Goal: Transaction & Acquisition: Obtain resource

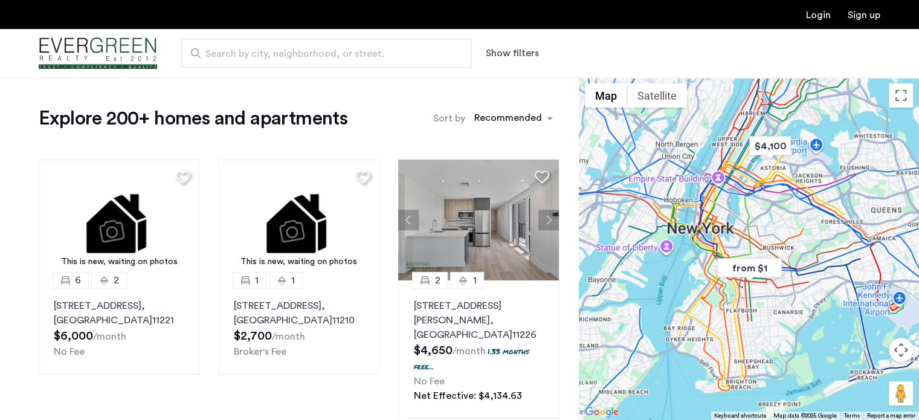
click at [495, 53] on button "Show filters" at bounding box center [512, 53] width 53 height 15
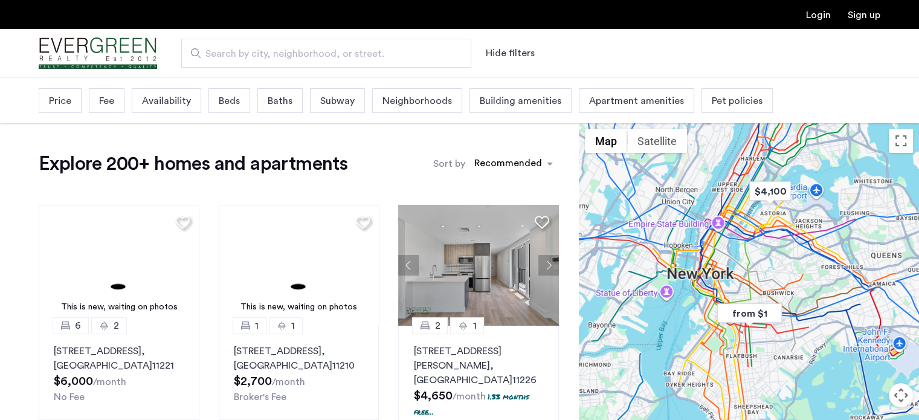
click at [223, 95] on span "Beds" at bounding box center [229, 101] width 21 height 15
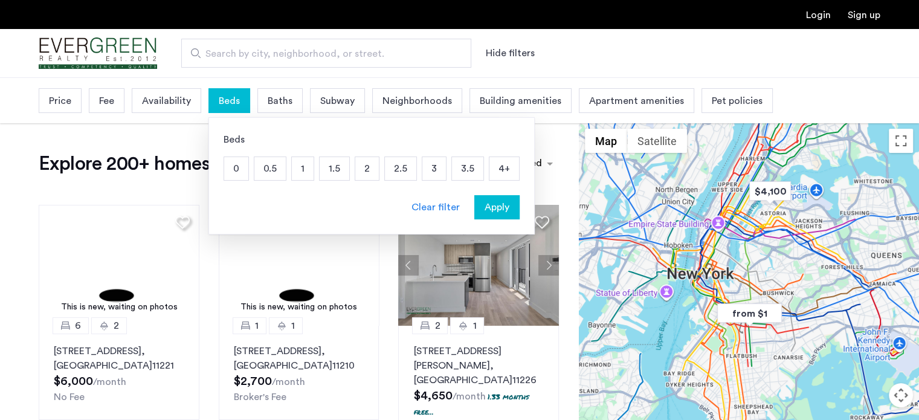
click at [423, 167] on p "3" at bounding box center [434, 168] width 24 height 23
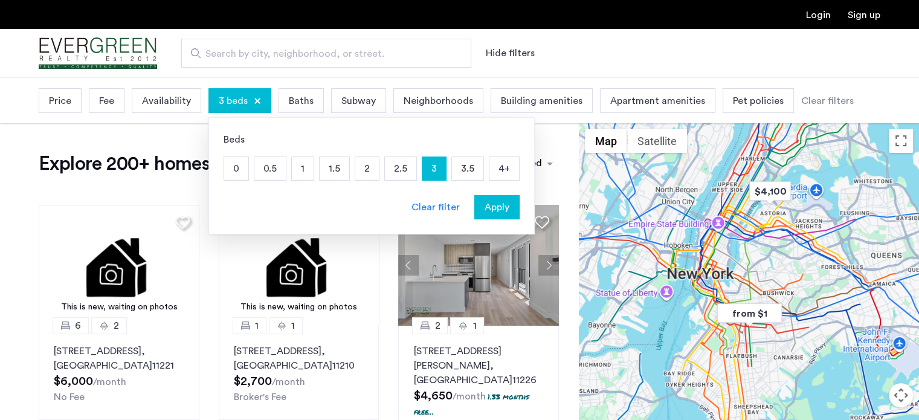
click at [486, 205] on span "Apply" at bounding box center [497, 207] width 25 height 15
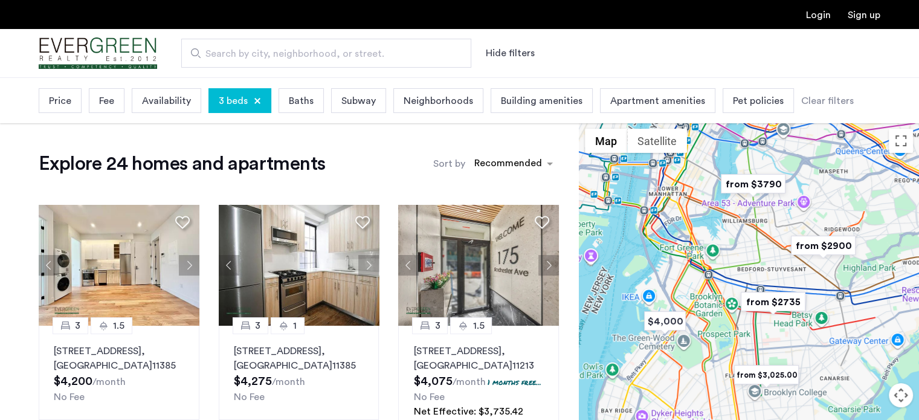
click at [65, 103] on span "Price" at bounding box center [60, 101] width 22 height 15
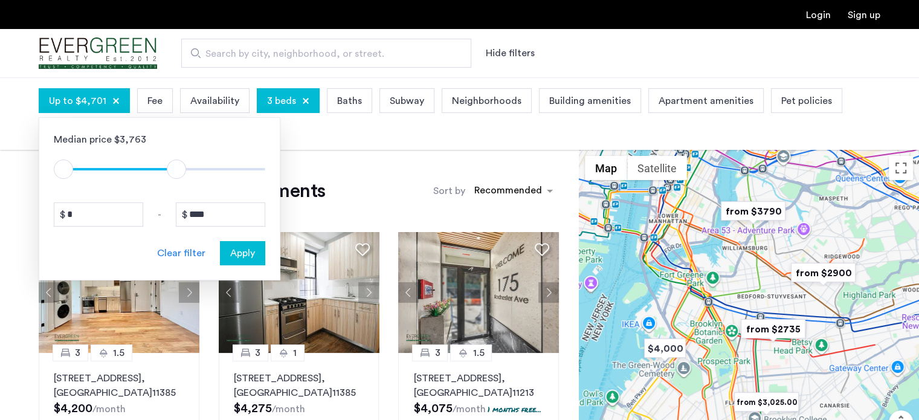
type input "****"
drag, startPoint x: 258, startPoint y: 169, endPoint x: 174, endPoint y: 184, distance: 85.3
click at [174, 184] on div "Median price $3,763 $1 $8000 $1 $4601 * - **** Clear filter Apply" at bounding box center [160, 198] width 242 height 163
click at [238, 253] on span "Apply" at bounding box center [242, 253] width 25 height 15
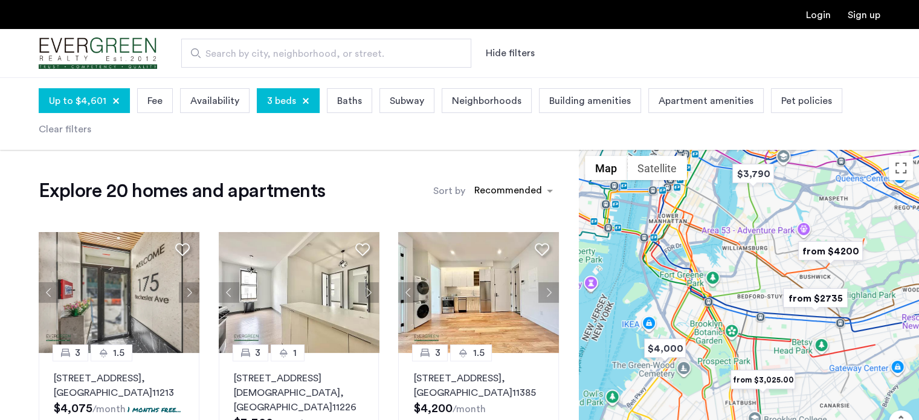
click at [621, 98] on div "Building amenities" at bounding box center [590, 100] width 102 height 25
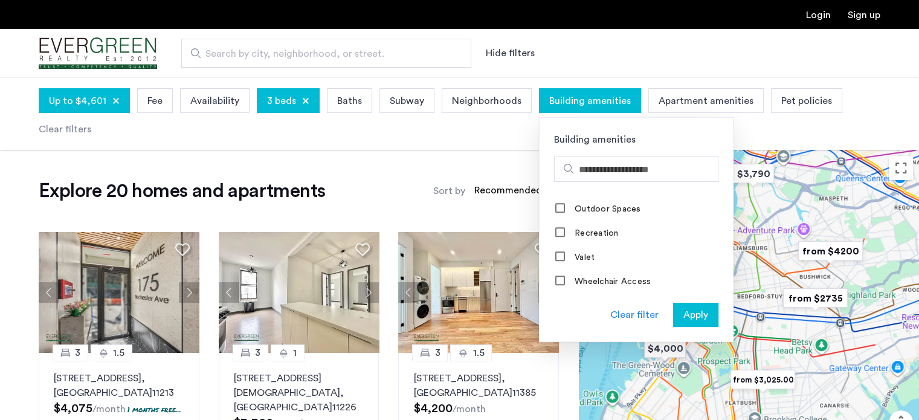
scroll to position [870, 0]
click at [580, 102] on span "Building amenities" at bounding box center [590, 101] width 82 height 15
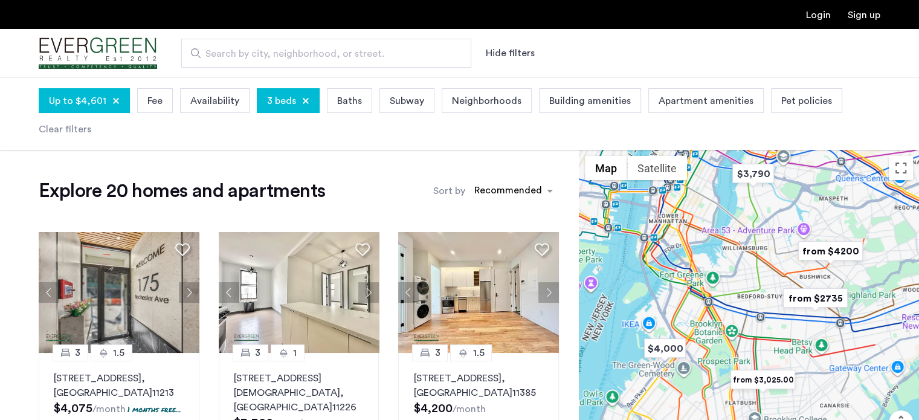
click at [781, 94] on span "Pet policies" at bounding box center [806, 101] width 51 height 15
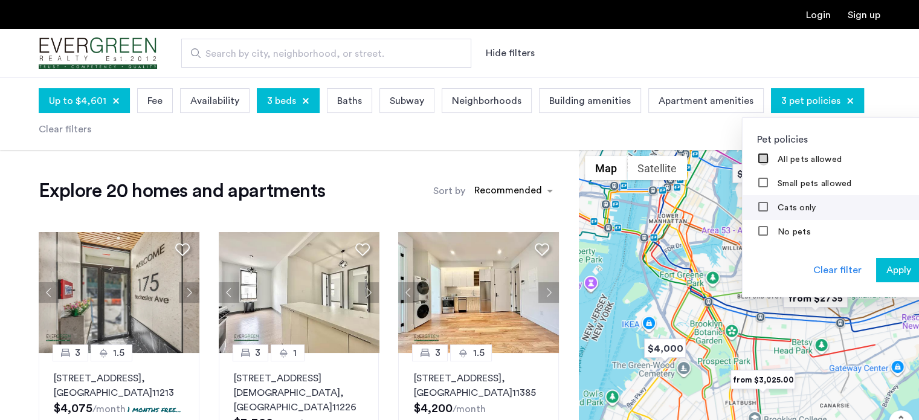
scroll to position [0, 0]
click at [886, 266] on span "Apply" at bounding box center [898, 270] width 25 height 15
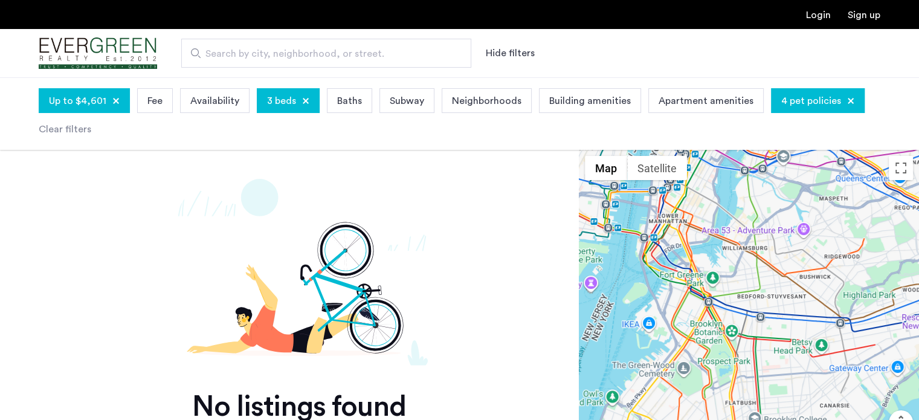
click at [818, 98] on span "4 pet policies" at bounding box center [811, 101] width 60 height 15
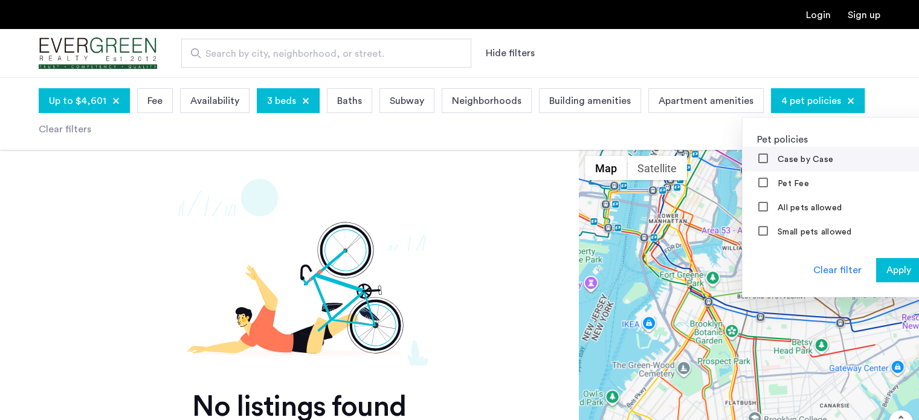
click at [776, 156] on label "Case by Case" at bounding box center [804, 160] width 58 height 10
click at [886, 266] on span "Apply" at bounding box center [898, 270] width 25 height 15
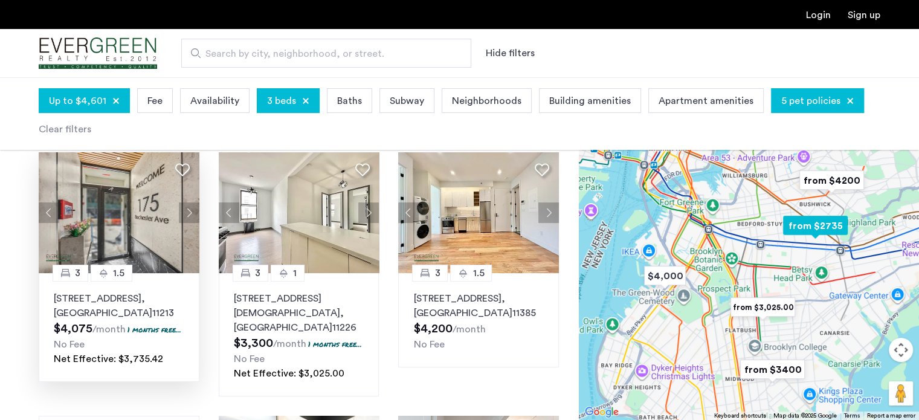
scroll to position [60, 0]
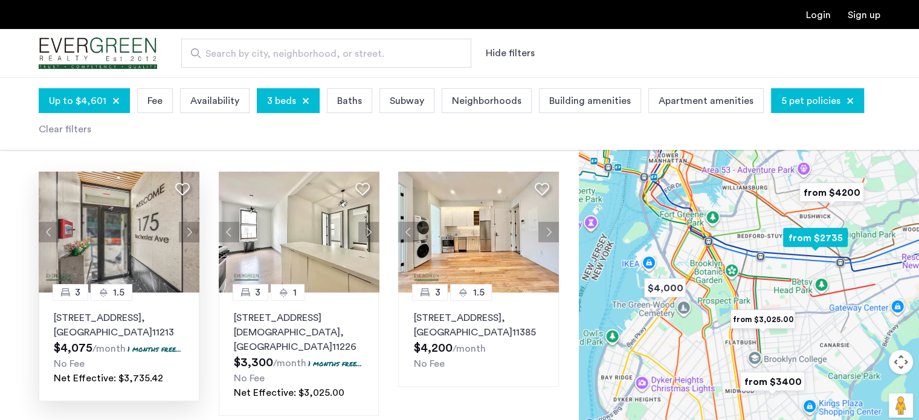
click at [184, 227] on button "Next apartment" at bounding box center [189, 232] width 21 height 21
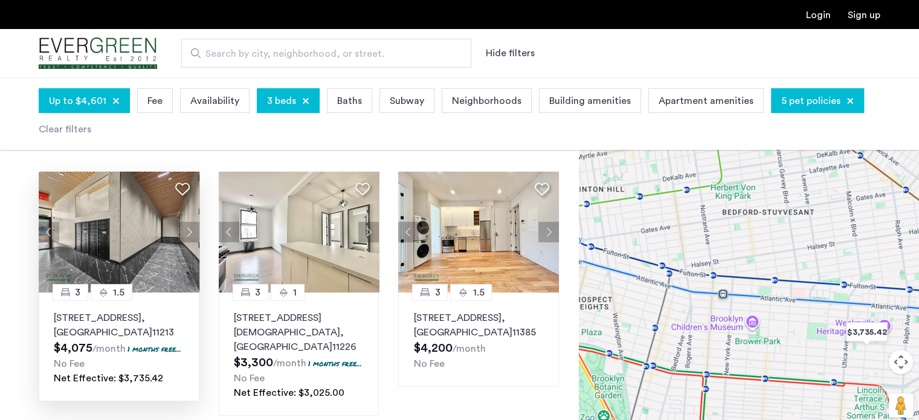
drag, startPoint x: 828, startPoint y: 292, endPoint x: 725, endPoint y: 285, distance: 103.0
click at [701, 296] on div at bounding box center [749, 260] width 340 height 343
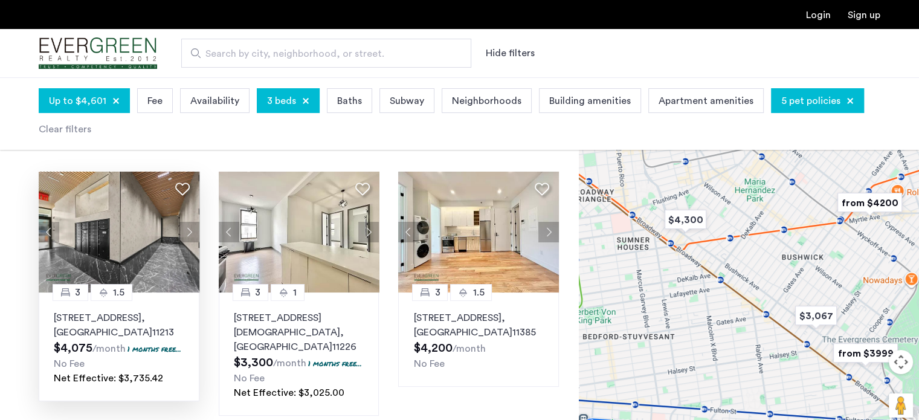
drag, startPoint x: 848, startPoint y: 297, endPoint x: 793, endPoint y: 412, distance: 128.1
click at [793, 412] on div at bounding box center [749, 260] width 340 height 343
click at [682, 219] on img "$4,300" at bounding box center [685, 220] width 51 height 27
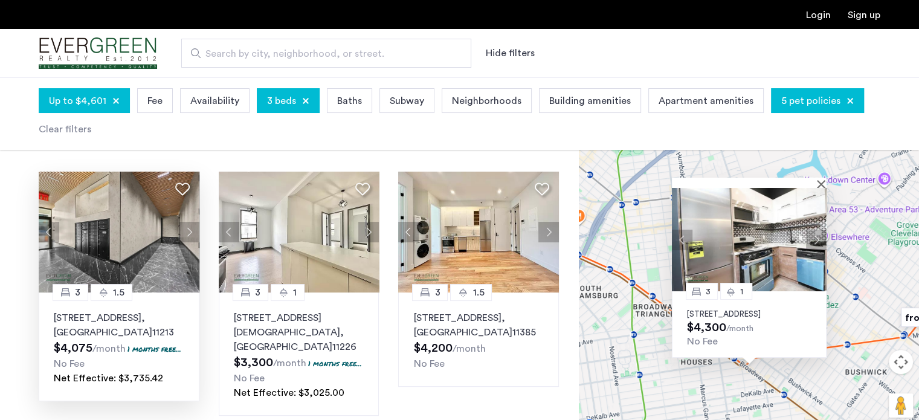
click at [817, 231] on button "Next apartment" at bounding box center [816, 239] width 21 height 21
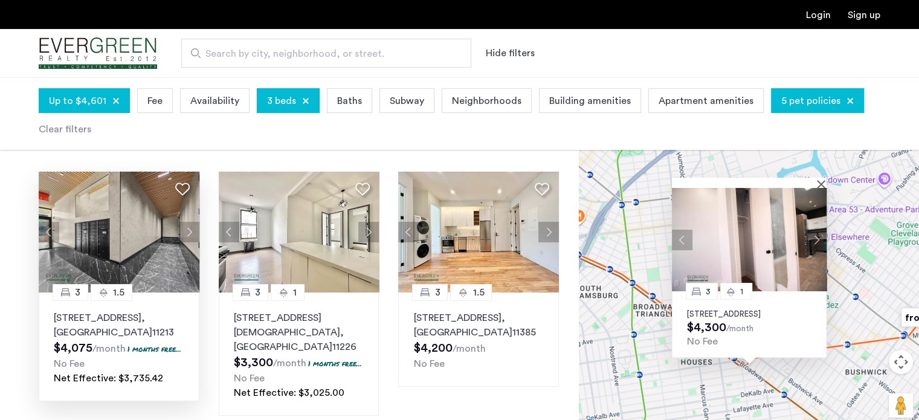
click at [817, 231] on button "Next apartment" at bounding box center [816, 239] width 21 height 21
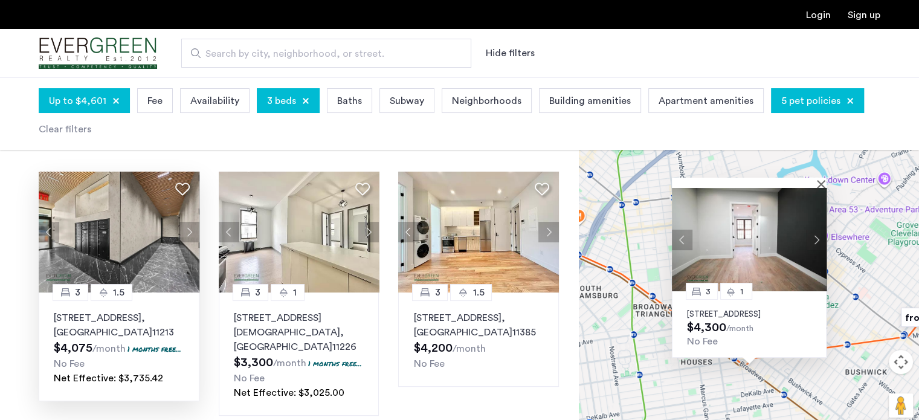
click at [817, 231] on button "Next apartment" at bounding box center [816, 239] width 21 height 21
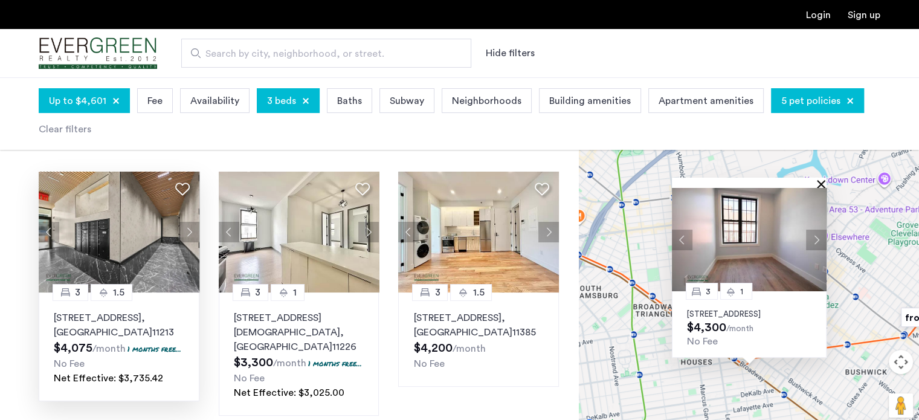
click at [819, 178] on div at bounding box center [749, 183] width 155 height 10
click at [819, 179] on button "Close" at bounding box center [823, 183] width 8 height 8
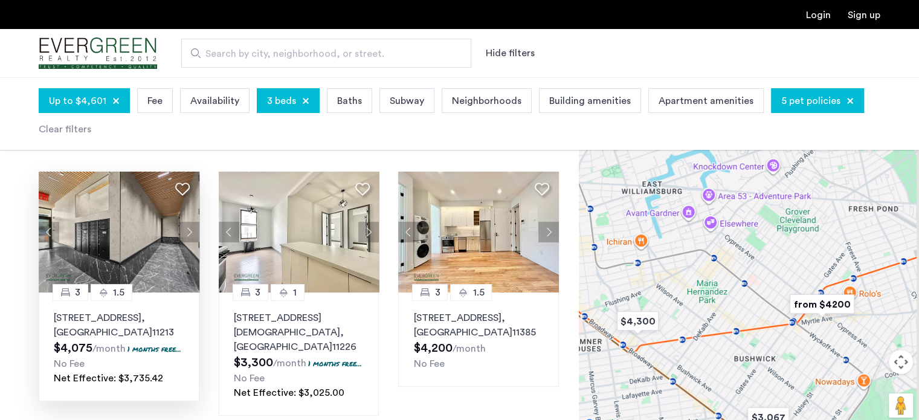
drag, startPoint x: 836, startPoint y: 363, endPoint x: 725, endPoint y: 346, distance: 111.8
click at [723, 347] on div at bounding box center [749, 260] width 340 height 343
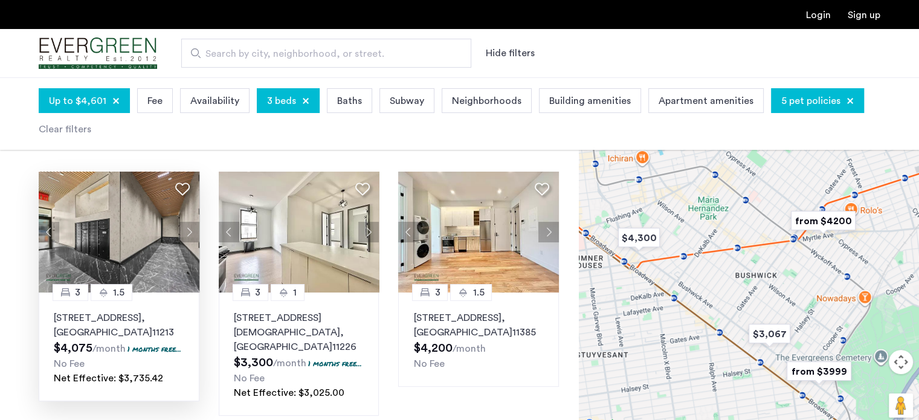
drag, startPoint x: 792, startPoint y: 384, endPoint x: 773, endPoint y: 314, distance: 72.4
click at [799, 294] on div at bounding box center [749, 260] width 340 height 343
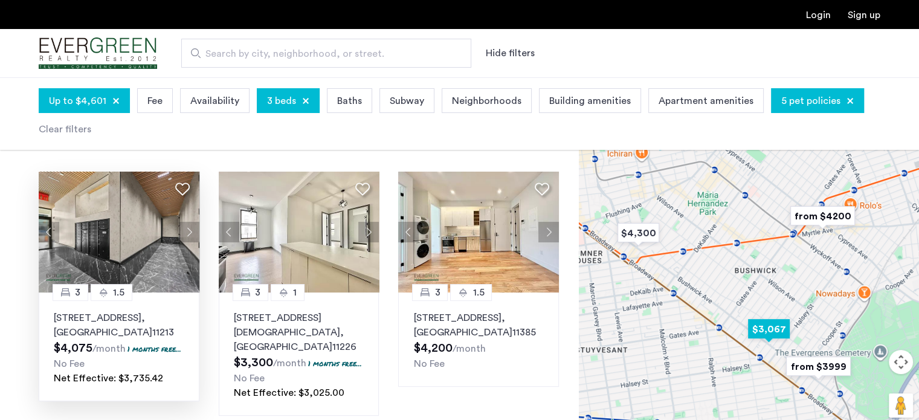
click at [760, 334] on img "$3,067" at bounding box center [768, 328] width 51 height 27
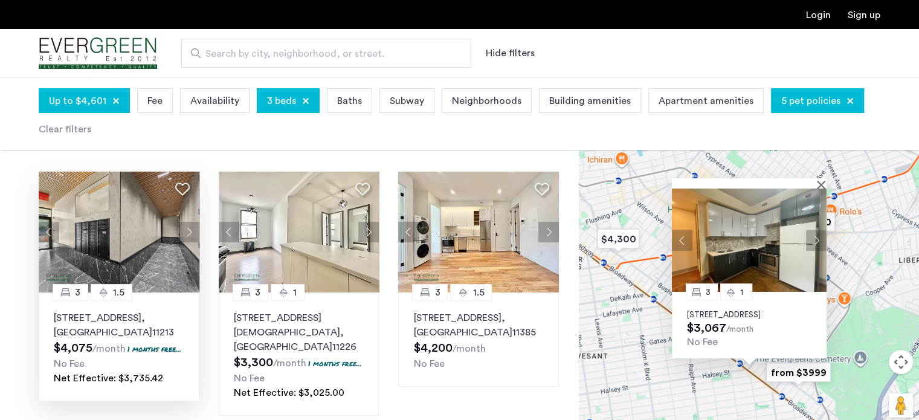
click at [813, 230] on button "Next apartment" at bounding box center [816, 240] width 21 height 21
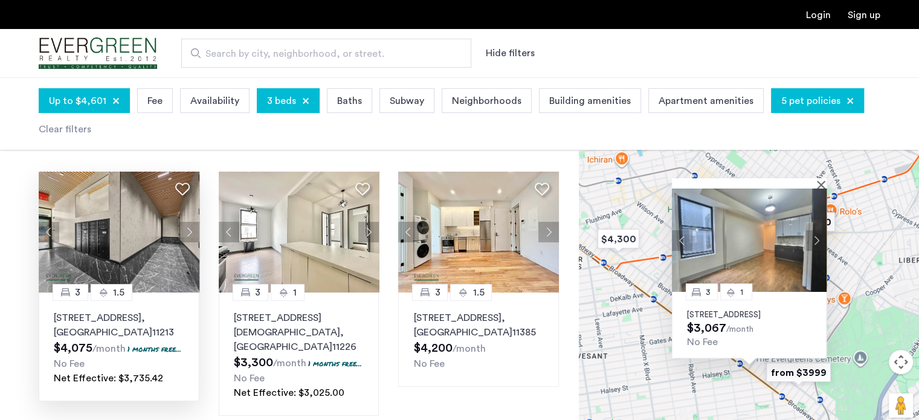
click at [813, 230] on button "Next apartment" at bounding box center [816, 240] width 21 height 21
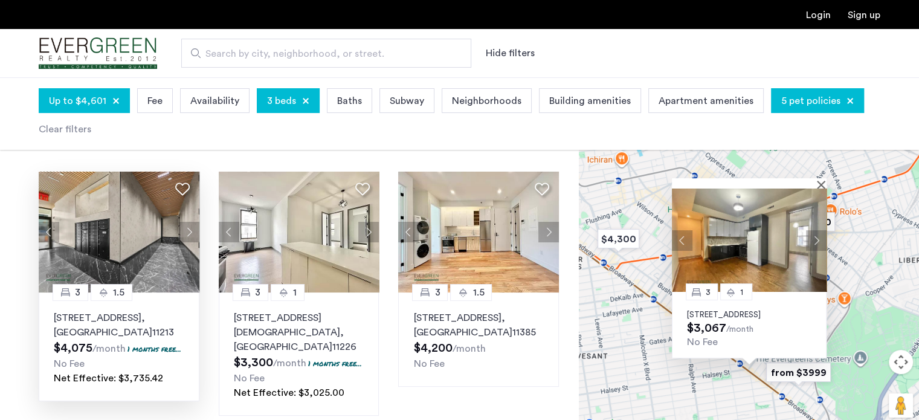
click at [813, 230] on button "Next apartment" at bounding box center [816, 240] width 21 height 21
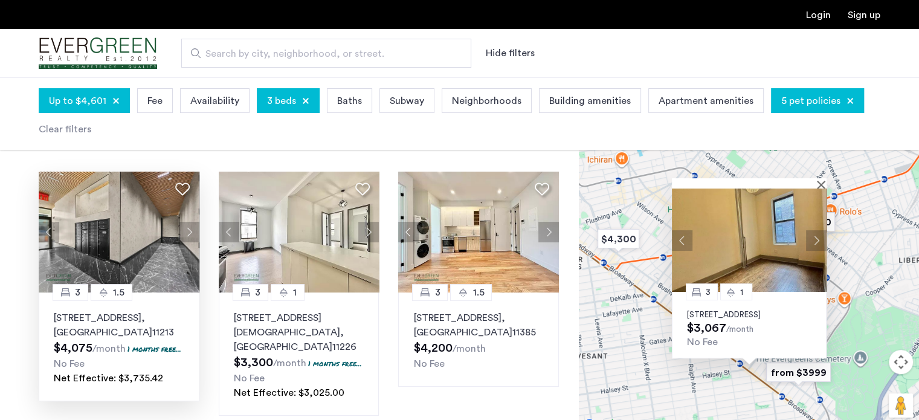
click at [669, 321] on div "3 [GEOGRAPHIC_DATA][STREET_ADDRESS] $3,067 /month No Fee" at bounding box center [749, 260] width 340 height 343
click at [824, 180] on button "Close" at bounding box center [823, 184] width 8 height 8
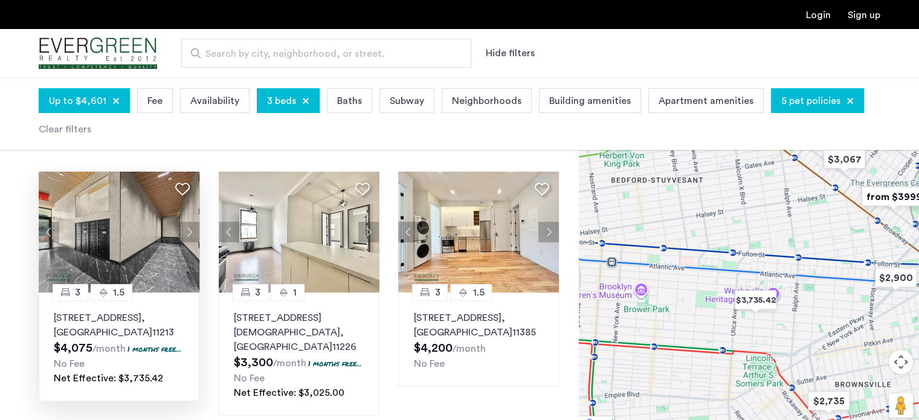
drag, startPoint x: 710, startPoint y: 413, endPoint x: 807, endPoint y: 230, distance: 207.9
click at [807, 227] on div at bounding box center [749, 260] width 340 height 343
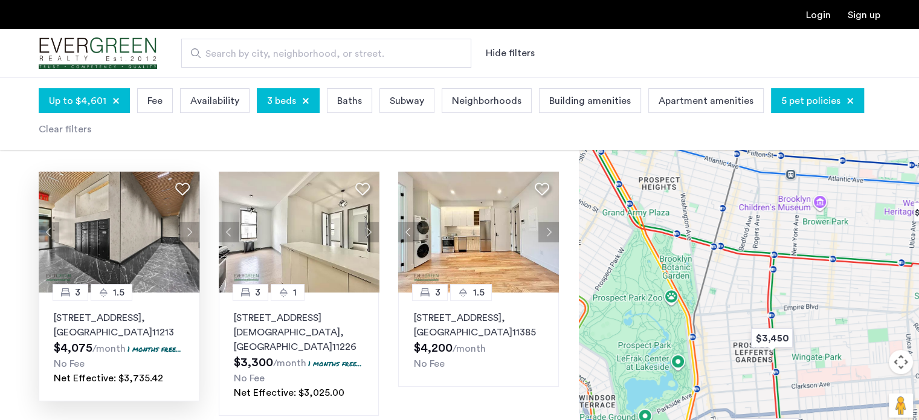
drag, startPoint x: 686, startPoint y: 342, endPoint x: 866, endPoint y: 262, distance: 197.7
click at [866, 262] on div at bounding box center [749, 260] width 340 height 343
click at [772, 335] on img "$3,450" at bounding box center [771, 337] width 51 height 27
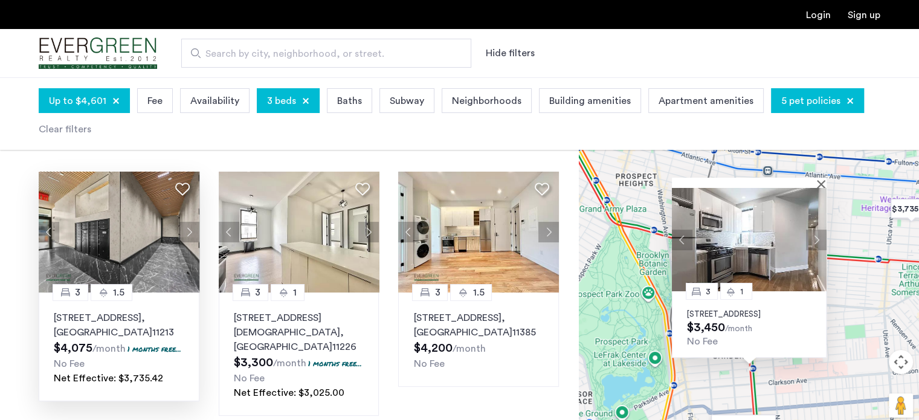
click at [815, 229] on button "Next apartment" at bounding box center [816, 239] width 21 height 21
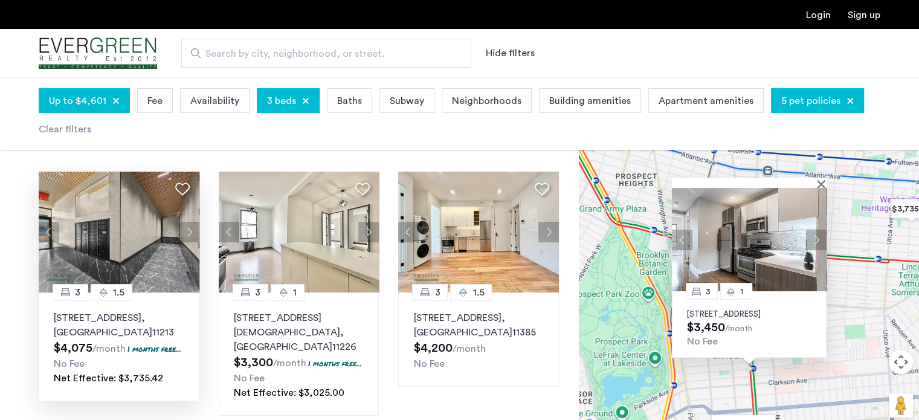
click at [815, 229] on button "Next apartment" at bounding box center [816, 239] width 21 height 21
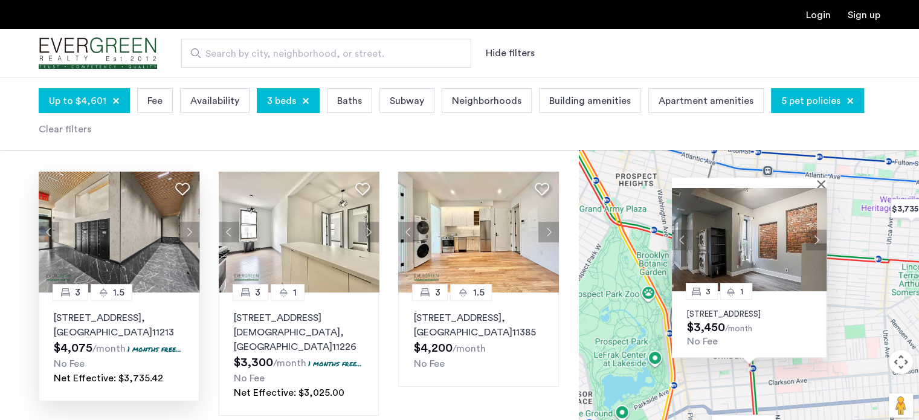
click at [815, 229] on button "Next apartment" at bounding box center [816, 239] width 21 height 21
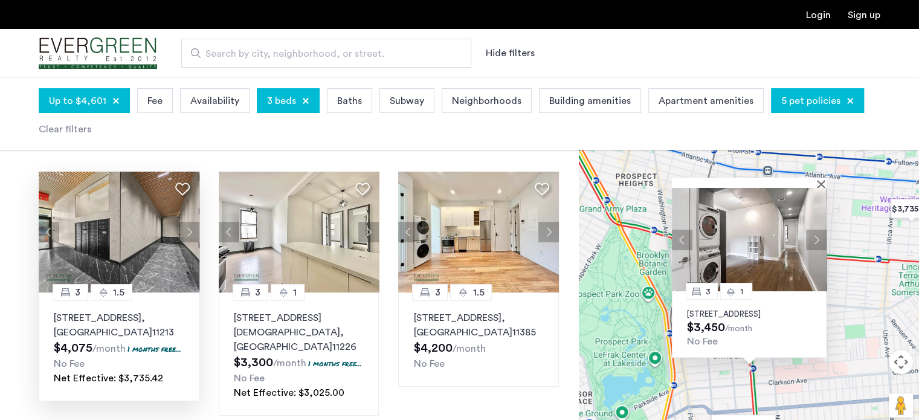
click at [817, 178] on div at bounding box center [745, 183] width 146 height 10
click at [821, 179] on button "Close" at bounding box center [823, 183] width 8 height 8
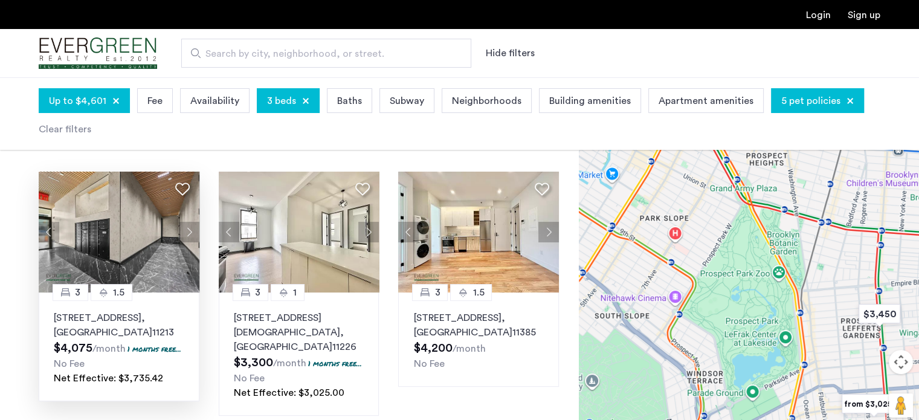
drag, startPoint x: 713, startPoint y: 372, endPoint x: 874, endPoint y: 344, distance: 163.0
click at [874, 344] on div at bounding box center [749, 260] width 340 height 343
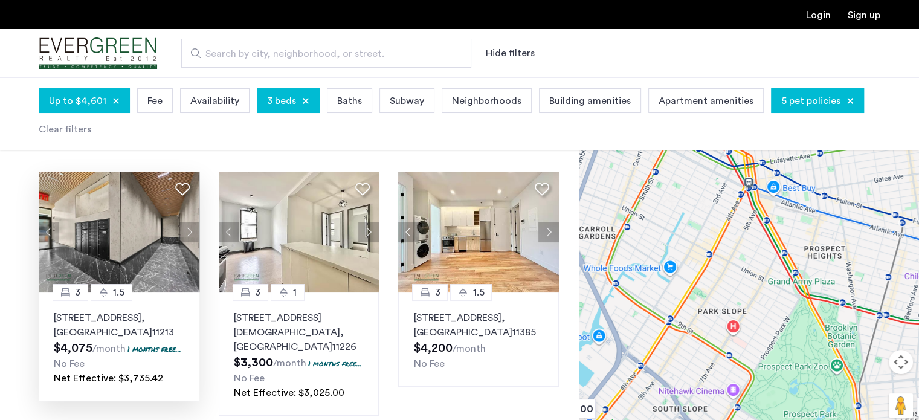
drag, startPoint x: 767, startPoint y: 197, endPoint x: 803, endPoint y: 313, distance: 121.4
click at [803, 313] on div at bounding box center [749, 260] width 340 height 343
